Goal: Task Accomplishment & Management: Manage account settings

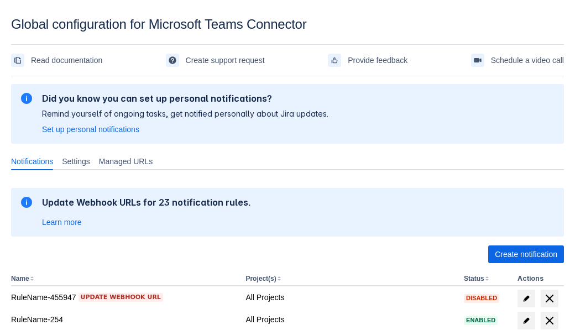
click at [526, 254] on span "Create notification" at bounding box center [526, 254] width 62 height 18
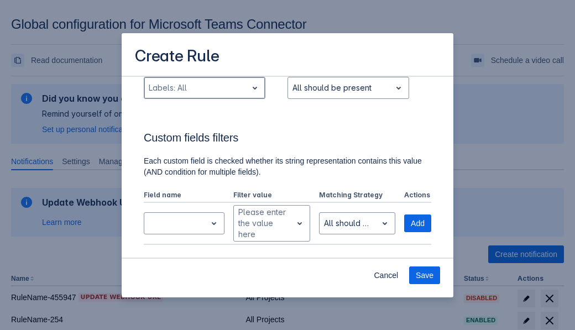
click at [204, 88] on div "Scrollable content" at bounding box center [196, 87] width 94 height 13
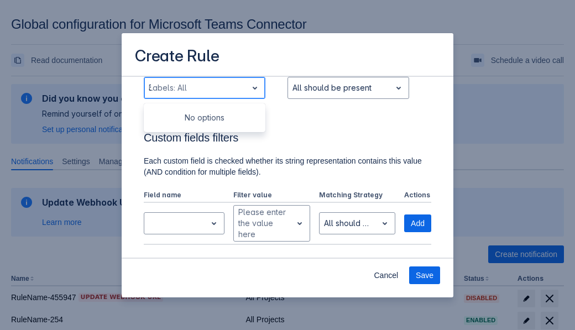
type input "330190_label"
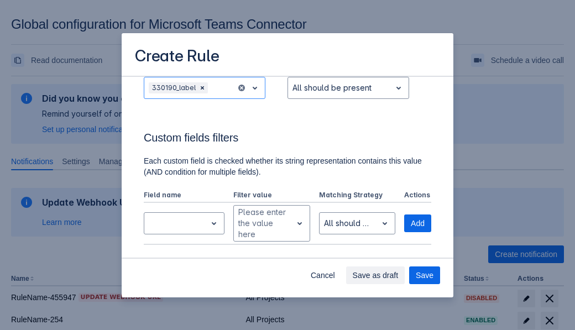
scroll to position [745, 0]
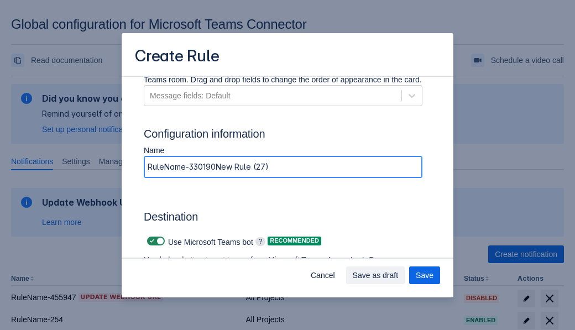
type input "RuleName-330190New Rule (27)"
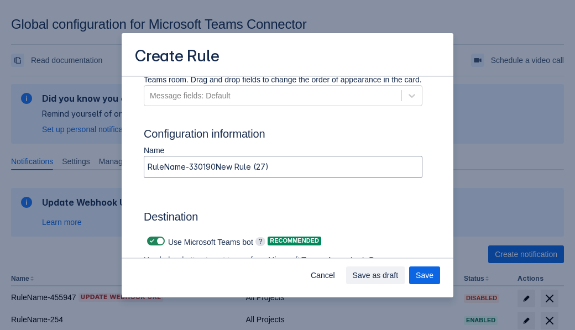
click at [150, 241] on span "Scrollable content" at bounding box center [152, 241] width 9 height 9
click at [150, 241] on input "Scrollable content" at bounding box center [150, 241] width 7 height 7
checkbox input "false"
type input "https://prod-74.westus.logic.azure.com:443/workflows/f11e74d8c9ca438c8769757d73…"
click at [425, 275] on span "Save" at bounding box center [425, 275] width 18 height 18
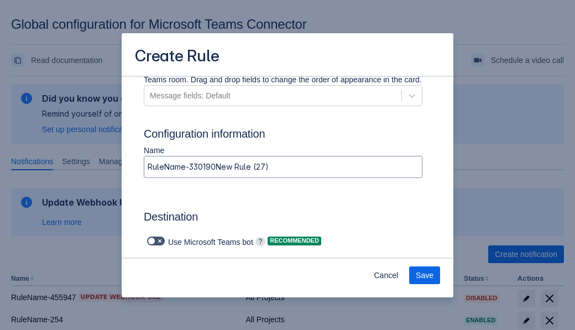
scroll to position [0, 0]
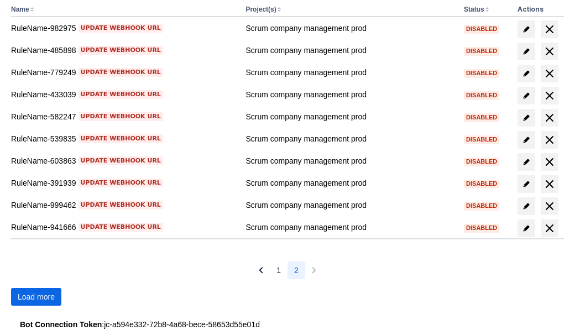
click at [36, 297] on span "Load more" at bounding box center [36, 297] width 37 height 18
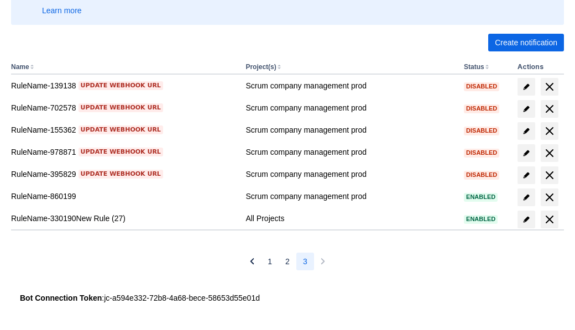
scroll to position [212, 0]
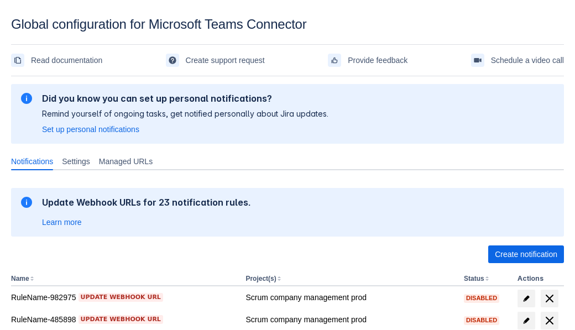
scroll to position [269, 0]
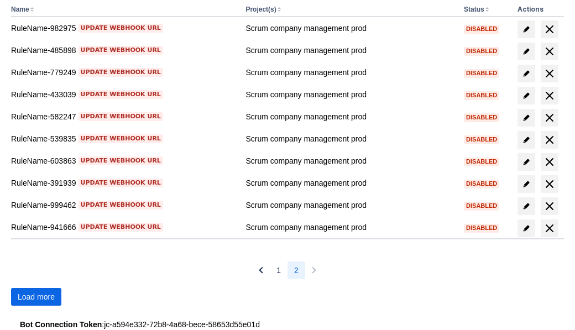
click at [36, 297] on span "Load more" at bounding box center [36, 297] width 37 height 18
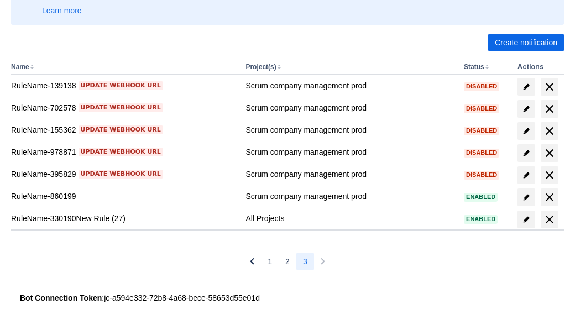
scroll to position [212, 0]
click at [549, 219] on span "delete" at bounding box center [549, 219] width 13 height 13
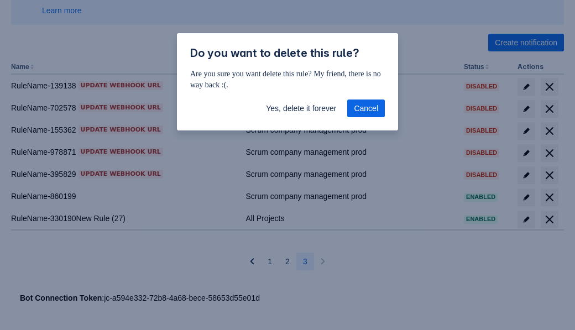
click at [301, 108] on span "Yes, delete it forever" at bounding box center [301, 109] width 70 height 18
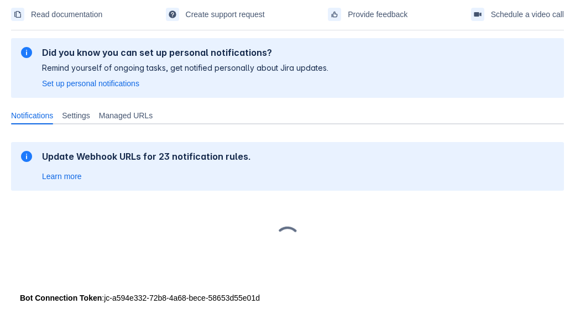
scroll to position [46, 0]
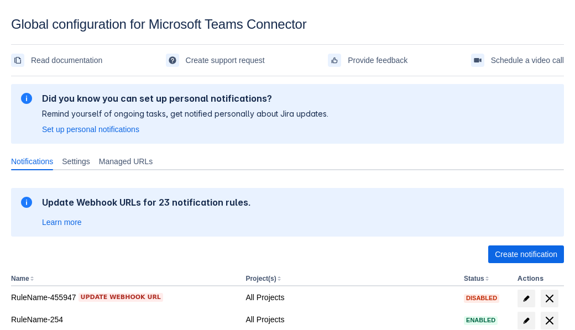
click at [526, 254] on span "Create notification" at bounding box center [526, 254] width 62 height 18
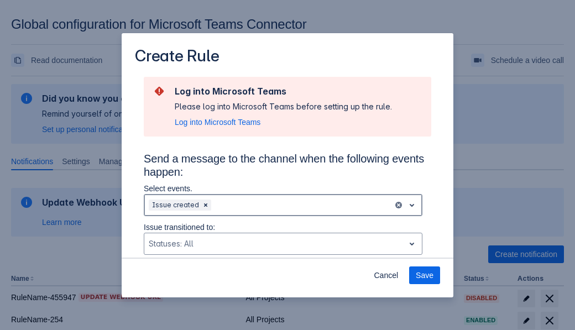
click at [283, 205] on div "Scrollable content" at bounding box center [300, 204] width 175 height 13
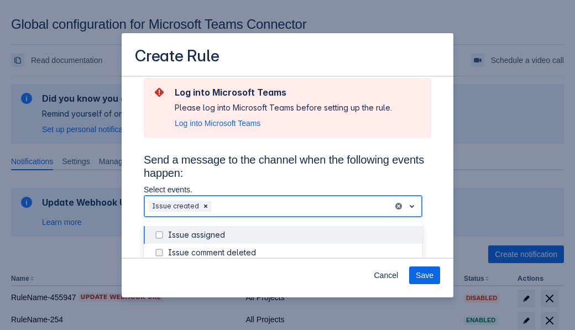
click at [292, 300] on div "Issue created" at bounding box center [292, 305] width 248 height 11
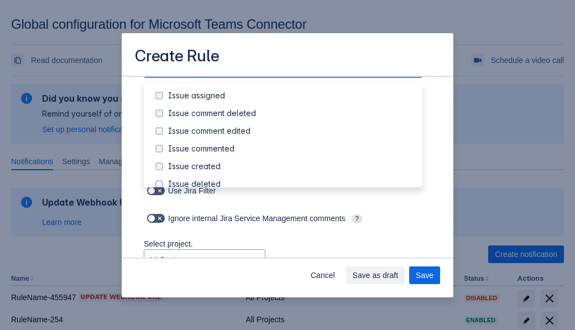
click at [292, 267] on div "Issue updated" at bounding box center [292, 272] width 248 height 11
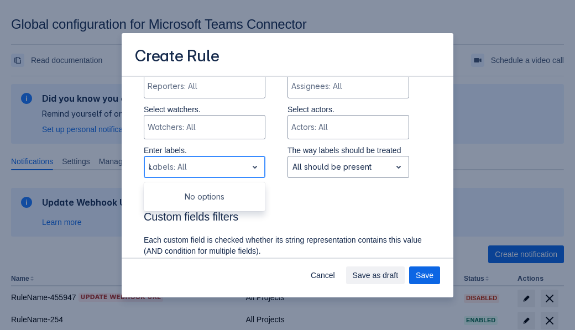
type input "455853_label"
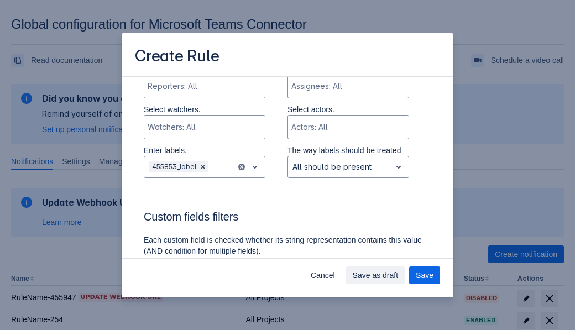
scroll to position [745, 0]
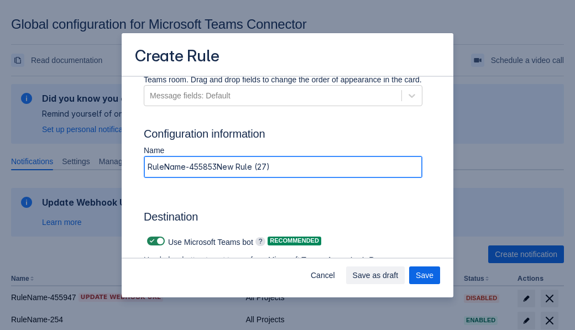
type input "RuleName-455853New Rule (27)"
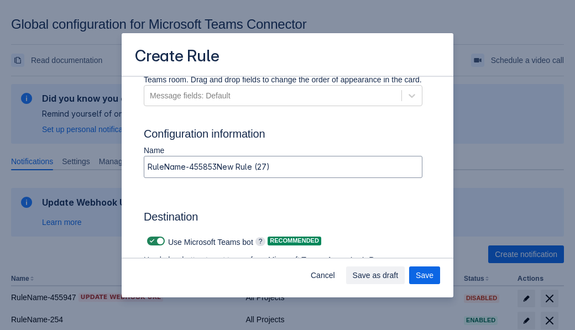
click at [150, 241] on span "Scrollable content" at bounding box center [152, 241] width 9 height 9
click at [150, 241] on input "Scrollable content" at bounding box center [150, 241] width 7 height 7
checkbox input "false"
type input "https://prod-34.westus.logic.azure.com:443/workflows/b225ecea21af403f967199aab2…"
click at [399, 275] on span "Save as draft" at bounding box center [376, 275] width 46 height 18
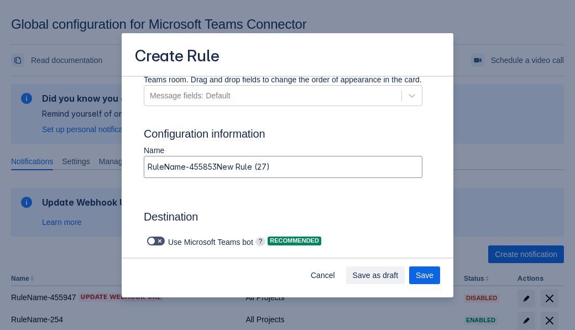
scroll to position [0, 0]
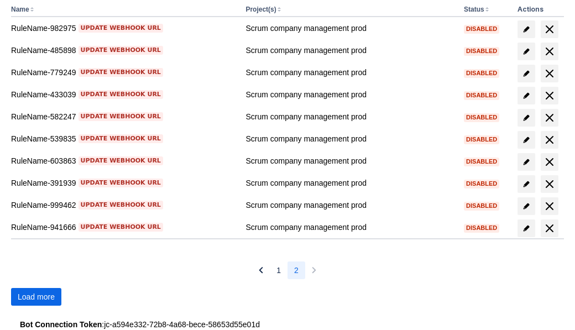
click at [36, 297] on span "Load more" at bounding box center [36, 297] width 37 height 18
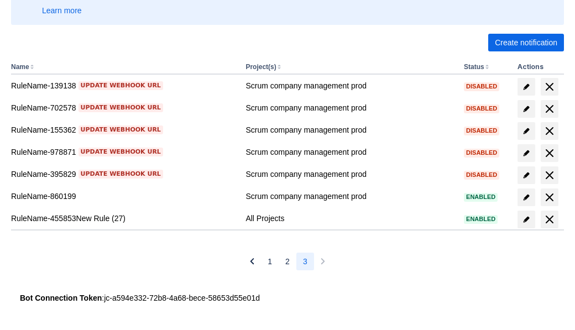
scroll to position [212, 0]
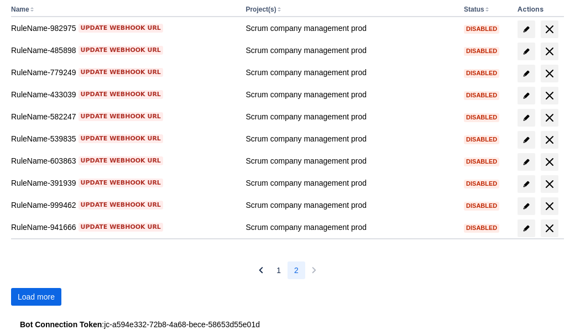
click at [36, 297] on span "Load more" at bounding box center [36, 297] width 37 height 18
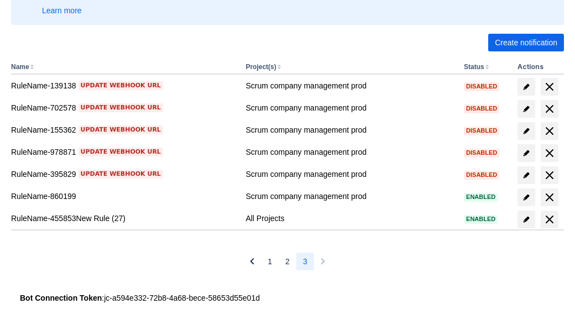
scroll to position [212, 0]
click at [549, 219] on span "delete" at bounding box center [549, 219] width 13 height 13
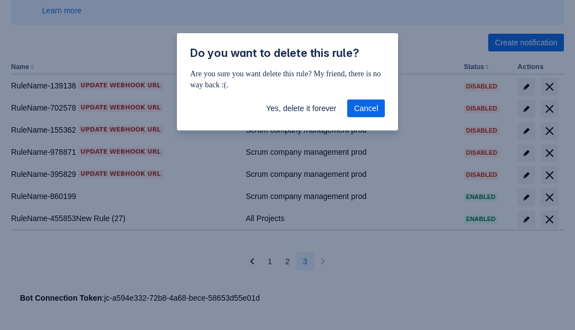
click at [301, 108] on span "Yes, delete it forever" at bounding box center [301, 109] width 70 height 18
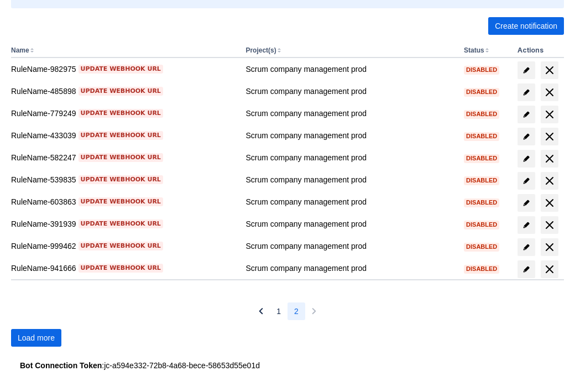
click at [36, 338] on span "Load more" at bounding box center [36, 338] width 37 height 18
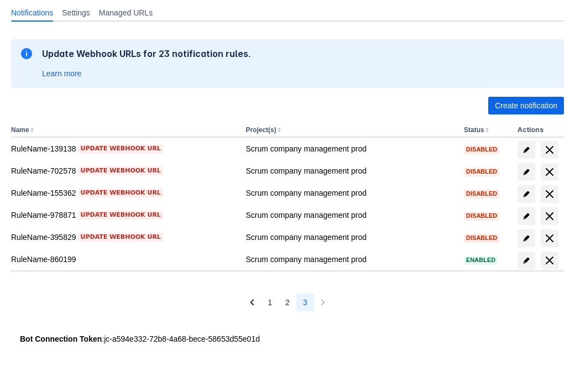
scroll to position [149, 0]
